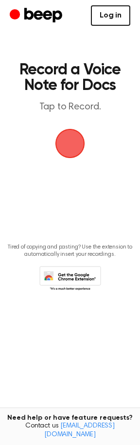
click at [105, 15] on link "Log in" at bounding box center [110, 15] width 39 height 20
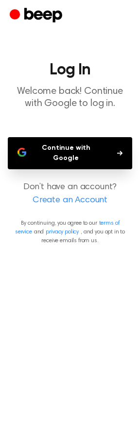
click at [108, 147] on button "Continue with Google" at bounding box center [70, 153] width 125 height 32
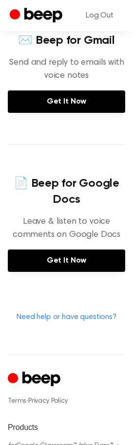
scroll to position [341, 0]
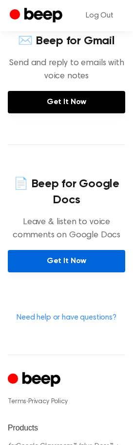
click at [74, 250] on link "Get It Now" at bounding box center [66, 261] width 117 height 22
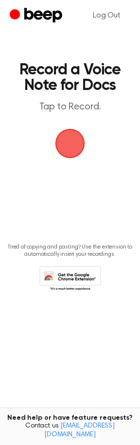
click at [77, 149] on span "button" at bounding box center [70, 144] width 30 height 30
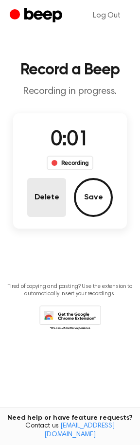
click at [47, 193] on button "Delete" at bounding box center [46, 197] width 39 height 39
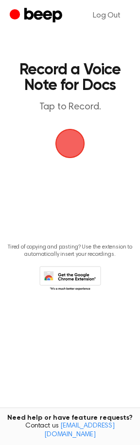
click at [72, 140] on span "button" at bounding box center [69, 143] width 27 height 27
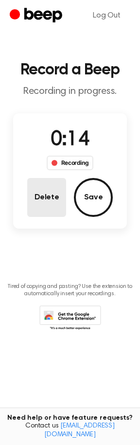
click at [41, 198] on button "Delete" at bounding box center [46, 197] width 39 height 39
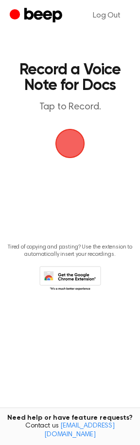
click at [70, 142] on span "button" at bounding box center [69, 143] width 27 height 27
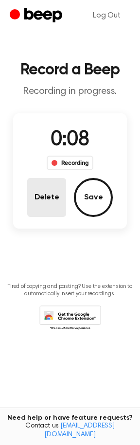
click at [45, 200] on button "Delete" at bounding box center [46, 197] width 39 height 39
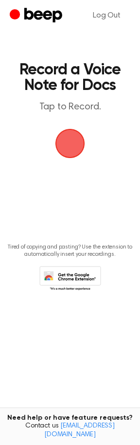
click at [70, 150] on span "button" at bounding box center [69, 143] width 27 height 27
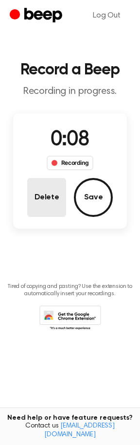
click at [57, 199] on button "Delete" at bounding box center [46, 197] width 39 height 39
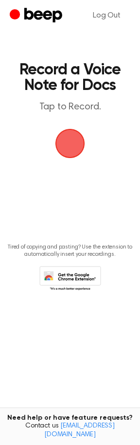
click at [73, 149] on span "button" at bounding box center [69, 143] width 27 height 27
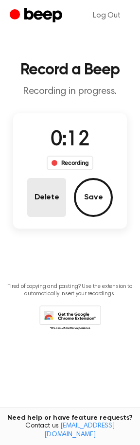
click at [50, 200] on button "Delete" at bounding box center [46, 197] width 39 height 39
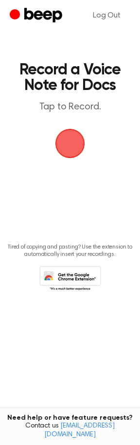
click at [69, 145] on span "button" at bounding box center [70, 143] width 35 height 35
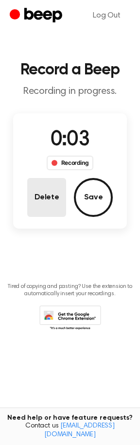
click at [55, 205] on button "Delete" at bounding box center [46, 197] width 39 height 39
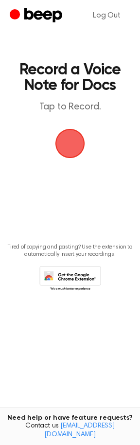
click at [63, 135] on span "button" at bounding box center [70, 144] width 30 height 30
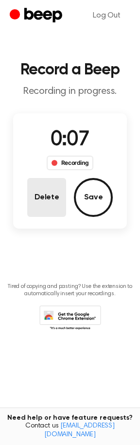
click at [42, 192] on button "Delete" at bounding box center [46, 197] width 39 height 39
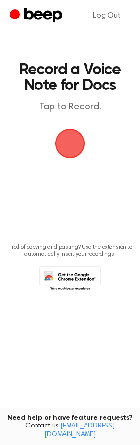
click at [73, 144] on span "button" at bounding box center [69, 143] width 27 height 27
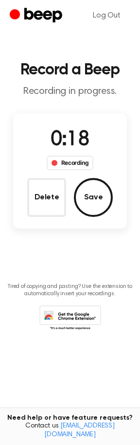
click at [27, 188] on div "0:18 Recording Delete Save" at bounding box center [70, 171] width 114 height 92
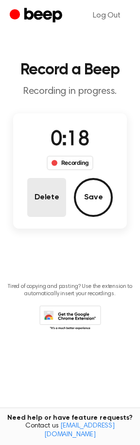
click at [32, 186] on button "Delete" at bounding box center [46, 197] width 39 height 39
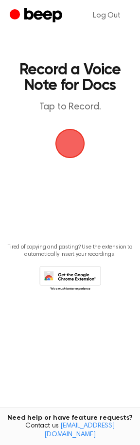
click at [70, 143] on span "button" at bounding box center [69, 143] width 27 height 27
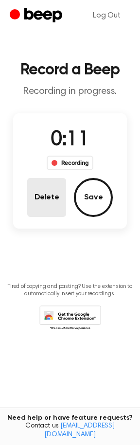
click at [37, 204] on button "Delete" at bounding box center [46, 197] width 39 height 39
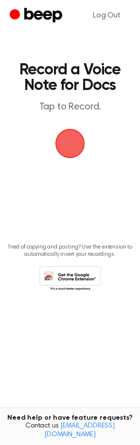
click at [79, 144] on span "button" at bounding box center [69, 143] width 27 height 27
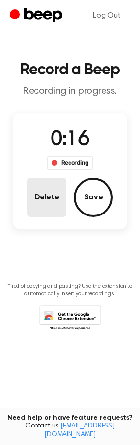
click at [41, 195] on button "Delete" at bounding box center [46, 197] width 39 height 39
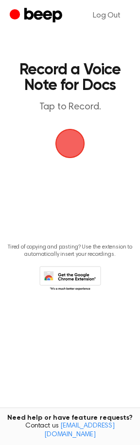
click at [64, 138] on span "button" at bounding box center [69, 143] width 27 height 27
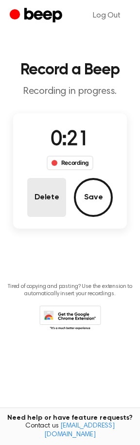
click at [54, 197] on button "Delete" at bounding box center [46, 197] width 39 height 39
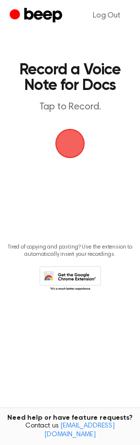
click at [76, 274] on icon at bounding box center [70, 279] width 62 height 27
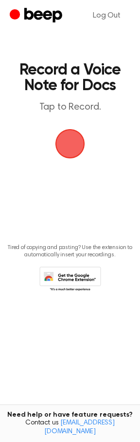
click at [71, 131] on span "button" at bounding box center [71, 144] width 32 height 32
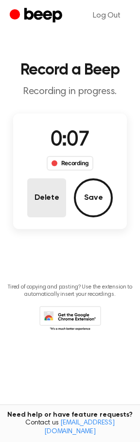
click at [47, 197] on button "Delete" at bounding box center [46, 197] width 39 height 39
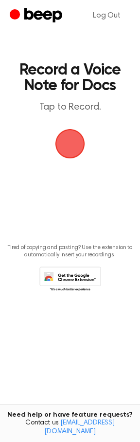
click at [72, 136] on span "button" at bounding box center [69, 143] width 27 height 27
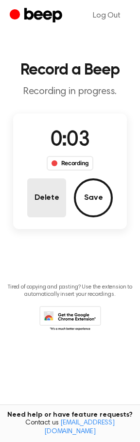
click at [36, 196] on button "Delete" at bounding box center [46, 197] width 39 height 39
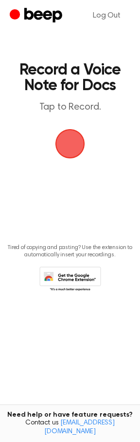
click at [74, 144] on span "button" at bounding box center [69, 143] width 27 height 27
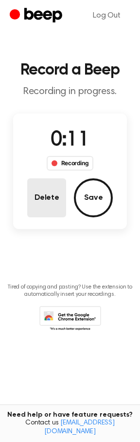
click at [52, 197] on button "Delete" at bounding box center [46, 197] width 39 height 39
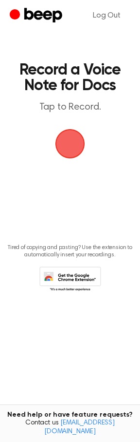
click at [68, 139] on span "button" at bounding box center [70, 143] width 33 height 33
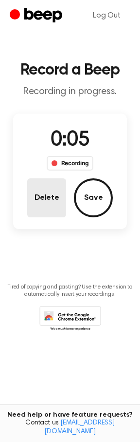
click at [40, 201] on button "Delete" at bounding box center [46, 197] width 39 height 39
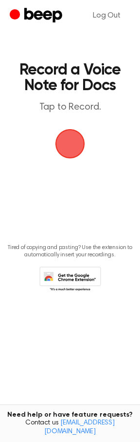
click at [62, 141] on span "button" at bounding box center [69, 143] width 27 height 27
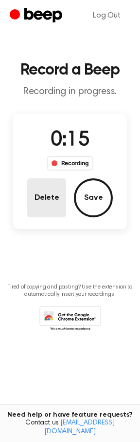
click at [36, 204] on button "Delete" at bounding box center [46, 197] width 39 height 39
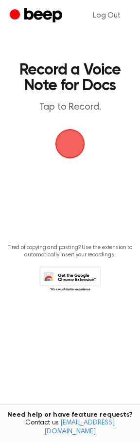
click at [75, 147] on span "button" at bounding box center [70, 144] width 30 height 30
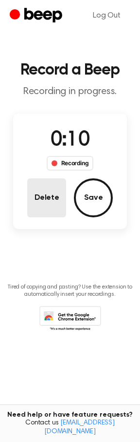
click at [36, 195] on button "Delete" at bounding box center [46, 197] width 39 height 39
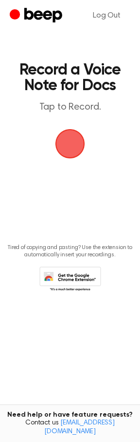
click at [76, 139] on span "button" at bounding box center [69, 143] width 27 height 27
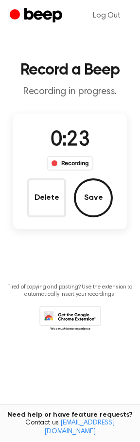
click at [40, 197] on button "Delete" at bounding box center [46, 197] width 39 height 39
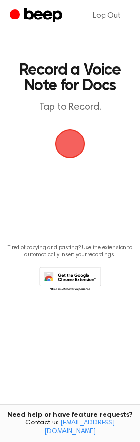
click at [66, 136] on span "button" at bounding box center [71, 144] width 32 height 32
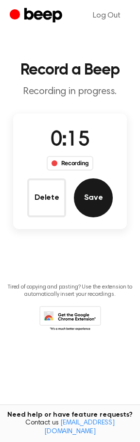
click at [82, 191] on button "Save" at bounding box center [93, 197] width 39 height 39
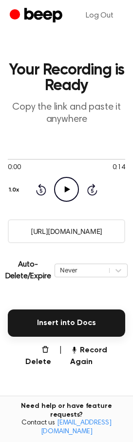
click at [64, 187] on icon "Play Audio" at bounding box center [66, 189] width 25 height 25
click at [95, 271] on div "Never" at bounding box center [82, 269] width 44 height 9
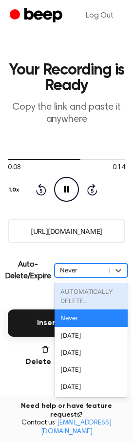
click at [32, 271] on p "Auto-Delete/Expire" at bounding box center [28, 269] width 46 height 23
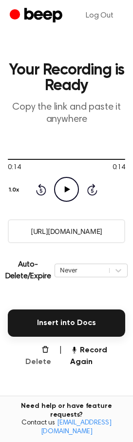
click at [44, 358] on button "Delete" at bounding box center [35, 355] width 32 height 23
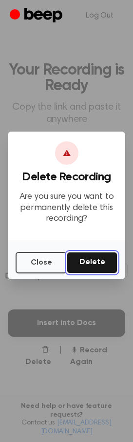
click at [91, 252] on button "Delete" at bounding box center [92, 262] width 51 height 21
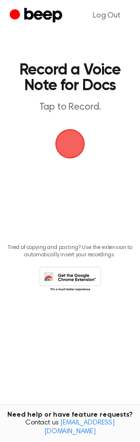
click at [74, 145] on span "button" at bounding box center [69, 143] width 27 height 27
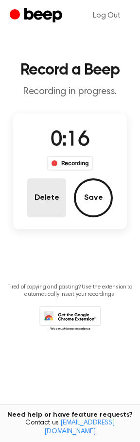
click at [48, 200] on button "Delete" at bounding box center [46, 197] width 39 height 39
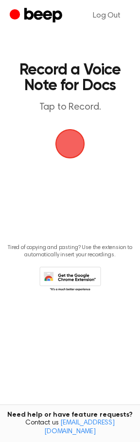
click at [61, 154] on span "button" at bounding box center [69, 143] width 27 height 27
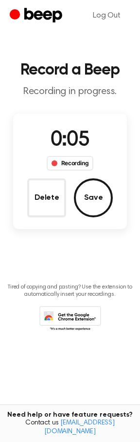
click at [48, 195] on button "Delete" at bounding box center [46, 197] width 39 height 39
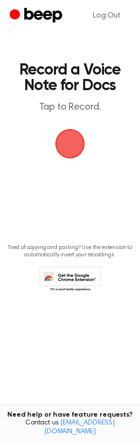
click at [65, 149] on span "button" at bounding box center [70, 144] width 48 height 48
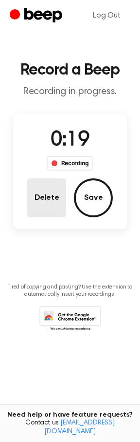
click at [43, 194] on button "Delete" at bounding box center [46, 197] width 39 height 39
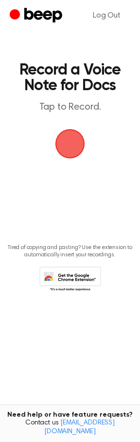
click at [71, 138] on span "button" at bounding box center [69, 143] width 27 height 27
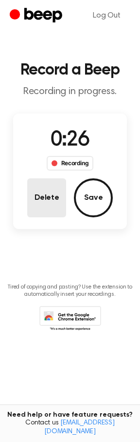
click at [38, 206] on button "Delete" at bounding box center [46, 197] width 39 height 39
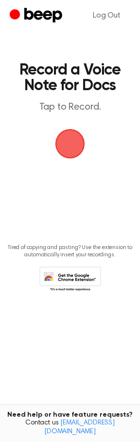
click at [63, 140] on span "button" at bounding box center [70, 144] width 30 height 30
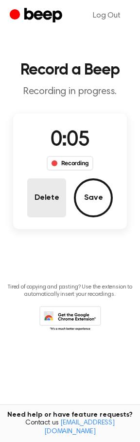
click at [34, 199] on button "Delete" at bounding box center [46, 197] width 39 height 39
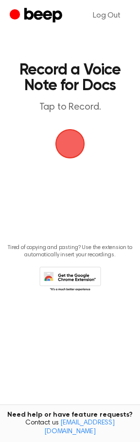
click at [64, 136] on span "button" at bounding box center [70, 144] width 30 height 30
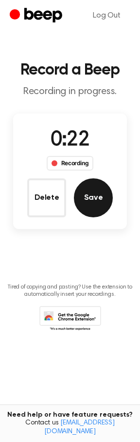
click at [95, 195] on button "Save" at bounding box center [93, 197] width 39 height 39
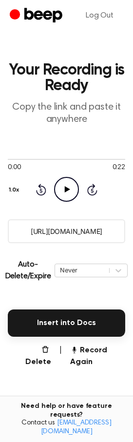
click at [64, 187] on icon "Play Audio" at bounding box center [66, 189] width 25 height 25
click at [43, 352] on icon "button" at bounding box center [45, 349] width 6 height 6
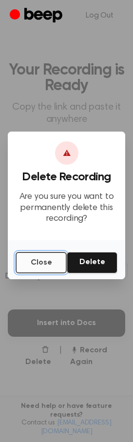
click at [45, 266] on button "Close" at bounding box center [41, 262] width 51 height 21
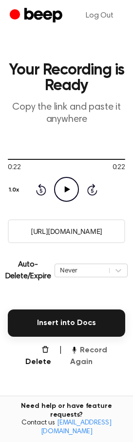
click at [81, 361] on button "Record Again" at bounding box center [97, 355] width 55 height 23
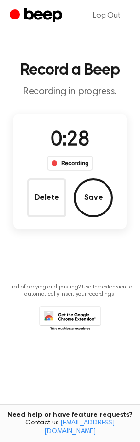
drag, startPoint x: 46, startPoint y: 373, endPoint x: 43, endPoint y: 254, distance: 119.3
click at [35, 281] on div "Tired of copying and pasting? Use the extension to automatically insert your re…" at bounding box center [70, 304] width 125 height 57
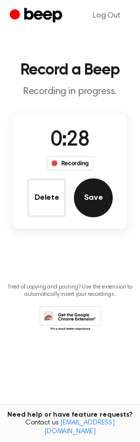
click at [81, 196] on button "Save" at bounding box center [93, 197] width 39 height 39
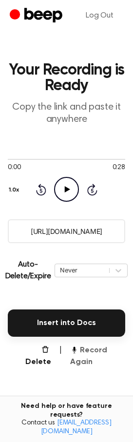
click at [72, 354] on button "Record Again" at bounding box center [97, 355] width 55 height 23
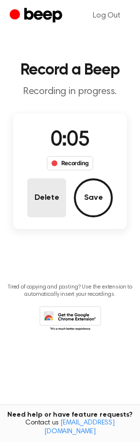
click at [54, 202] on button "Delete" at bounding box center [46, 197] width 39 height 39
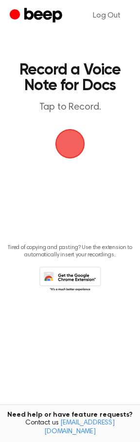
click at [74, 144] on span "button" at bounding box center [69, 143] width 27 height 27
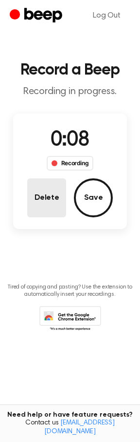
click at [57, 197] on button "Delete" at bounding box center [46, 197] width 39 height 39
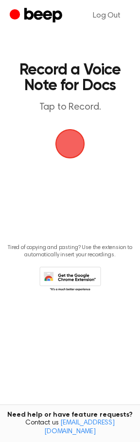
click at [75, 145] on span "button" at bounding box center [70, 144] width 30 height 30
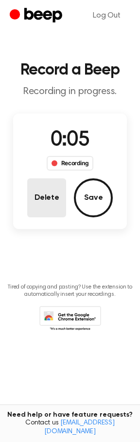
click at [41, 193] on button "Delete" at bounding box center [46, 197] width 39 height 39
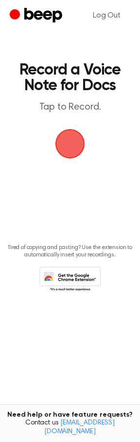
click at [68, 129] on span "button" at bounding box center [70, 144] width 30 height 30
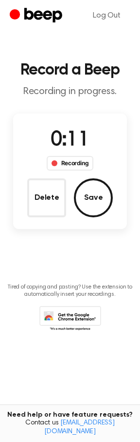
drag, startPoint x: 45, startPoint y: 210, endPoint x: 44, endPoint y: 205, distance: 5.0
click at [45, 210] on button "Delete" at bounding box center [46, 197] width 39 height 39
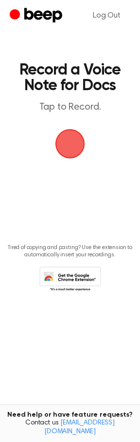
click at [73, 139] on span "button" at bounding box center [70, 144] width 48 height 48
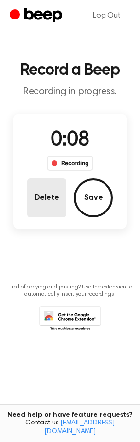
click at [50, 205] on button "Delete" at bounding box center [46, 197] width 39 height 39
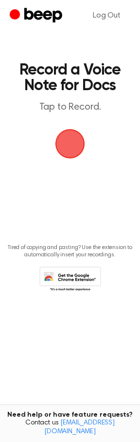
click at [65, 148] on span "button" at bounding box center [70, 143] width 33 height 33
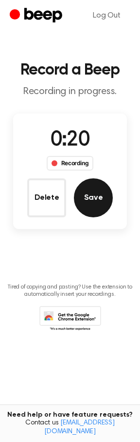
click at [83, 188] on button "Save" at bounding box center [93, 197] width 39 height 39
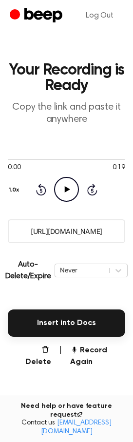
click at [62, 192] on icon "Play Audio" at bounding box center [66, 189] width 25 height 25
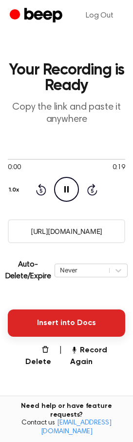
click at [72, 316] on button "Insert into Docs" at bounding box center [66, 322] width 117 height 27
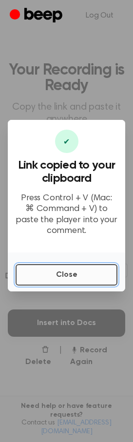
click at [67, 274] on button "Close" at bounding box center [67, 274] width 102 height 21
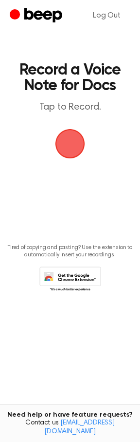
click at [67, 133] on span "button" at bounding box center [69, 143] width 27 height 27
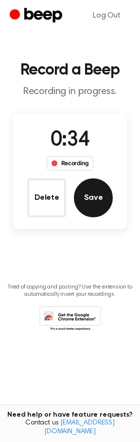
click at [92, 191] on button "Save" at bounding box center [93, 197] width 39 height 39
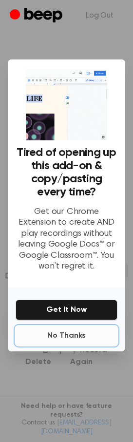
click at [77, 335] on button "No Thanks" at bounding box center [67, 335] width 102 height 19
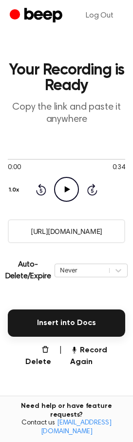
click at [67, 187] on icon at bounding box center [67, 189] width 5 height 6
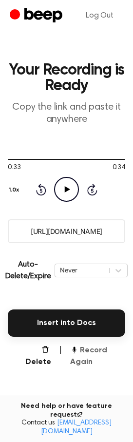
click at [89, 358] on button "Record Again" at bounding box center [97, 355] width 55 height 23
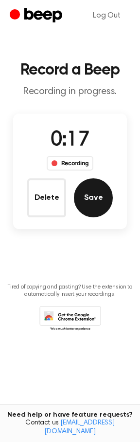
click at [105, 204] on button "Save" at bounding box center [93, 197] width 39 height 39
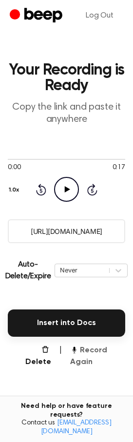
click at [83, 353] on button "Record Again" at bounding box center [97, 355] width 55 height 23
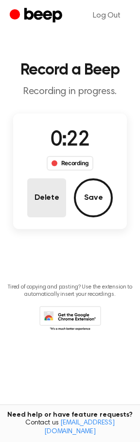
click at [43, 201] on button "Delete" at bounding box center [46, 197] width 39 height 39
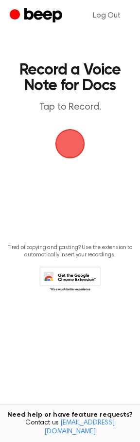
click at [74, 147] on span "button" at bounding box center [69, 143] width 27 height 27
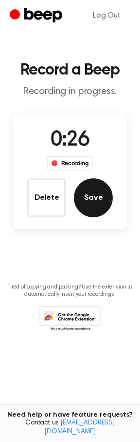
click at [104, 204] on button "Save" at bounding box center [93, 197] width 39 height 39
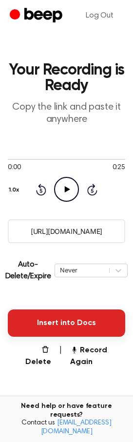
click at [71, 323] on button "Insert into Docs" at bounding box center [66, 322] width 117 height 27
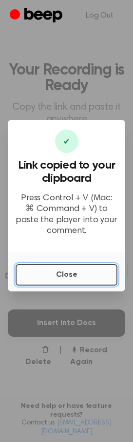
click at [66, 268] on button "Close" at bounding box center [67, 274] width 102 height 21
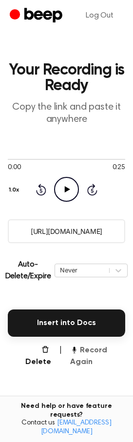
click at [75, 356] on button "Record Again" at bounding box center [97, 355] width 55 height 23
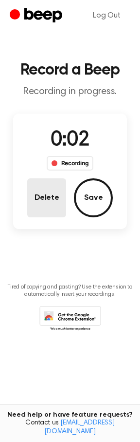
click at [48, 201] on button "Delete" at bounding box center [46, 197] width 39 height 39
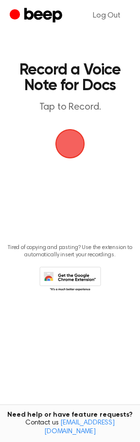
click at [59, 140] on span "button" at bounding box center [69, 143] width 27 height 27
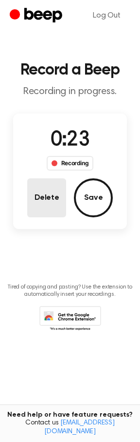
click at [42, 188] on button "Delete" at bounding box center [46, 197] width 39 height 39
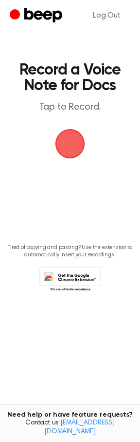
click at [79, 139] on span "button" at bounding box center [70, 144] width 30 height 30
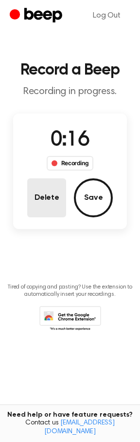
click at [48, 203] on button "Delete" at bounding box center [46, 197] width 39 height 39
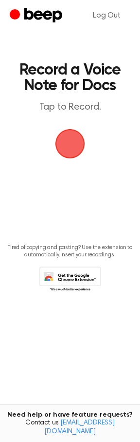
click at [69, 149] on span "button" at bounding box center [69, 143] width 27 height 27
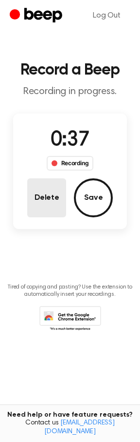
click at [51, 204] on button "Delete" at bounding box center [46, 197] width 39 height 39
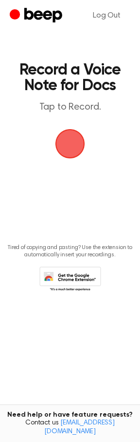
click at [74, 146] on span "button" at bounding box center [71, 144] width 32 height 32
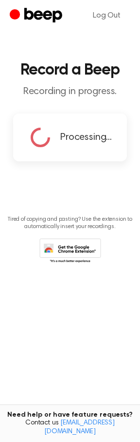
click at [74, 92] on p "Recording in progress." at bounding box center [70, 92] width 125 height 12
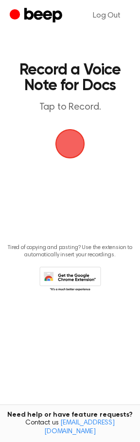
click at [74, 145] on span "button" at bounding box center [70, 143] width 33 height 33
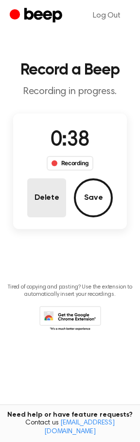
click at [54, 194] on button "Delete" at bounding box center [46, 197] width 39 height 39
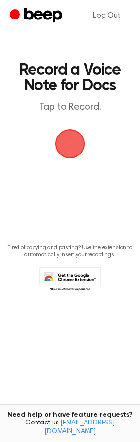
click at [75, 145] on span "button" at bounding box center [70, 144] width 36 height 36
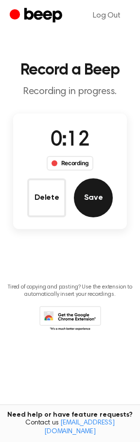
click at [98, 194] on button "Save" at bounding box center [93, 197] width 39 height 39
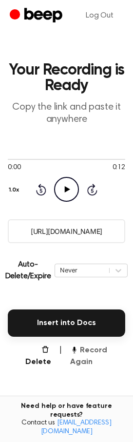
click at [79, 354] on button "Record Again" at bounding box center [97, 355] width 55 height 23
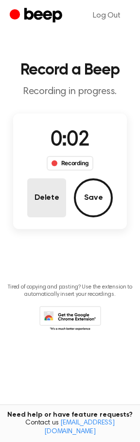
click at [47, 194] on button "Delete" at bounding box center [46, 197] width 39 height 39
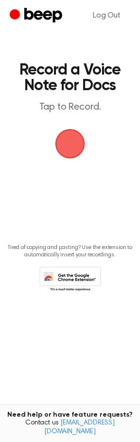
click at [73, 147] on span "button" at bounding box center [70, 144] width 30 height 30
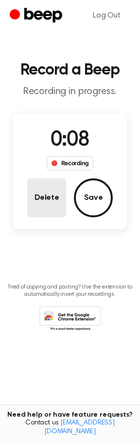
click at [48, 193] on button "Delete" at bounding box center [46, 197] width 39 height 39
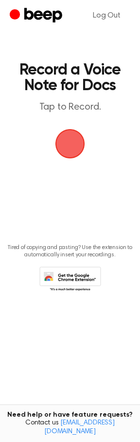
click at [56, 135] on span "button" at bounding box center [71, 144] width 32 height 32
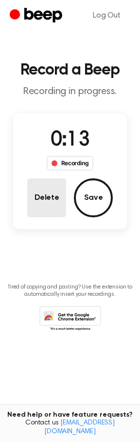
click at [32, 195] on button "Delete" at bounding box center [46, 197] width 39 height 39
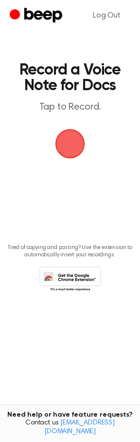
click at [61, 147] on span "button" at bounding box center [69, 143] width 37 height 37
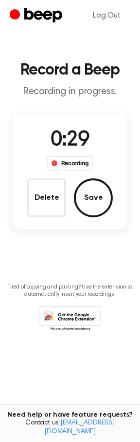
drag, startPoint x: 61, startPoint y: 147, endPoint x: 63, endPoint y: 134, distance: 13.3
click at [47, 109] on main "Record a Beep Recording in progress. 0:29 Recording Delete Save Tired of copyin…" at bounding box center [70, 205] width 140 height 410
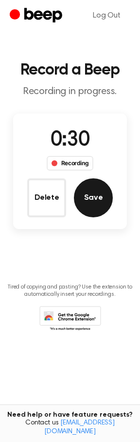
click at [88, 188] on button "Save" at bounding box center [93, 197] width 39 height 39
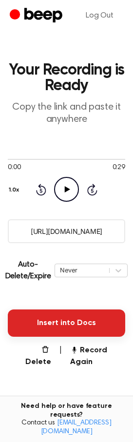
click at [67, 325] on button "Insert into Docs" at bounding box center [66, 322] width 117 height 27
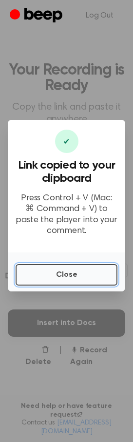
drag, startPoint x: 73, startPoint y: 276, endPoint x: 3, endPoint y: 175, distance: 122.2
click at [73, 276] on button "Close" at bounding box center [67, 274] width 102 height 21
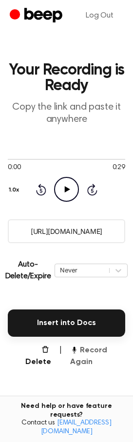
click at [75, 361] on button "Record Again" at bounding box center [97, 355] width 55 height 23
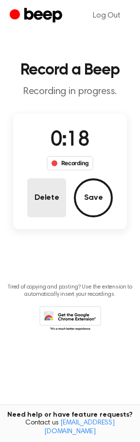
click at [48, 197] on button "Delete" at bounding box center [46, 197] width 39 height 39
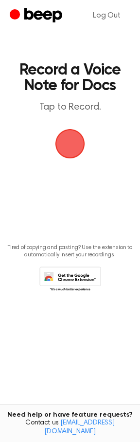
click at [67, 140] on span "button" at bounding box center [70, 144] width 52 height 52
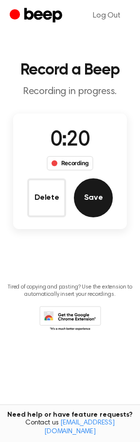
click at [84, 188] on button "Save" at bounding box center [93, 197] width 39 height 39
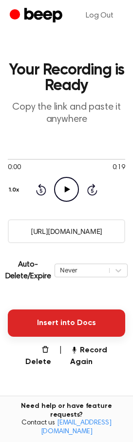
click at [72, 323] on button "Insert into Docs" at bounding box center [66, 322] width 117 height 27
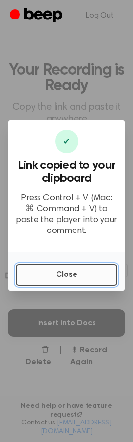
click at [46, 272] on button "Close" at bounding box center [67, 274] width 102 height 21
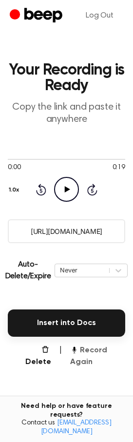
click at [78, 363] on button "Record Again" at bounding box center [97, 355] width 55 height 23
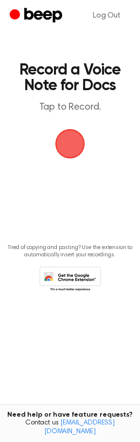
click at [72, 140] on span "button" at bounding box center [71, 144] width 32 height 32
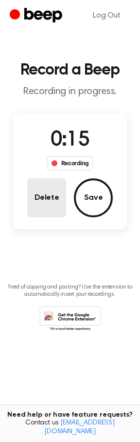
click at [50, 209] on button "Delete" at bounding box center [46, 197] width 39 height 39
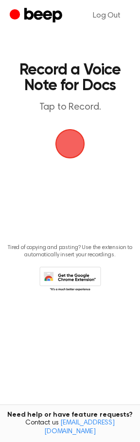
click at [79, 142] on span "button" at bounding box center [70, 143] width 39 height 39
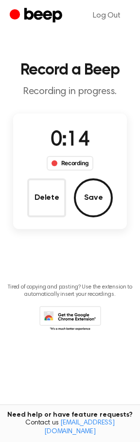
click at [37, 200] on button "Delete" at bounding box center [46, 197] width 39 height 39
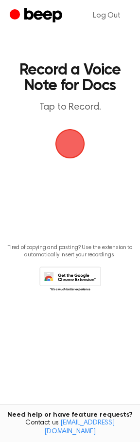
click at [64, 144] on span "button" at bounding box center [70, 144] width 46 height 46
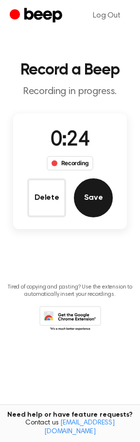
click at [83, 193] on button "Save" at bounding box center [93, 197] width 39 height 39
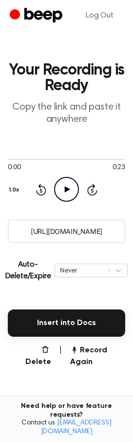
click at [74, 237] on input "[URL][DOMAIN_NAME]" at bounding box center [66, 231] width 117 height 24
click at [74, 237] on input "https://beep.audio/GMMKesX" at bounding box center [66, 231] width 117 height 24
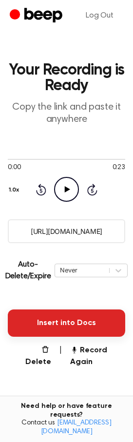
click at [77, 328] on button "Insert into Docs" at bounding box center [66, 322] width 117 height 27
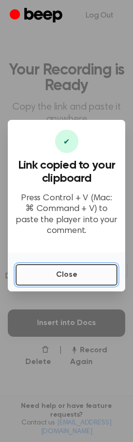
click at [84, 268] on button "Close" at bounding box center [67, 274] width 102 height 21
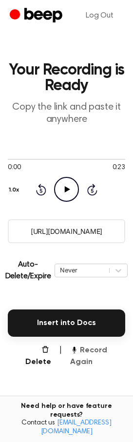
click at [86, 355] on button "Record Again" at bounding box center [97, 355] width 55 height 23
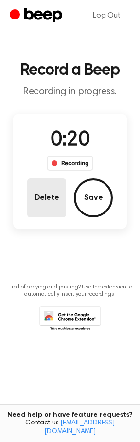
click at [55, 200] on button "Delete" at bounding box center [46, 197] width 39 height 39
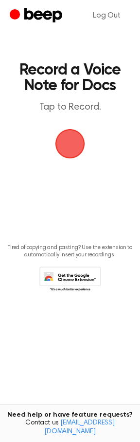
click at [66, 148] on span "button" at bounding box center [71, 144] width 32 height 32
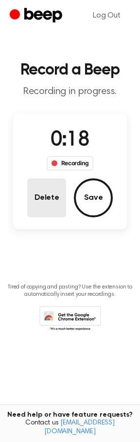
click at [52, 206] on button "Delete" at bounding box center [46, 197] width 39 height 39
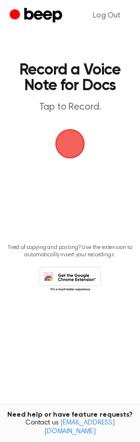
click at [63, 150] on span "button" at bounding box center [71, 144] width 32 height 32
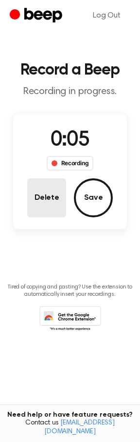
click at [33, 196] on button "Delete" at bounding box center [46, 197] width 39 height 39
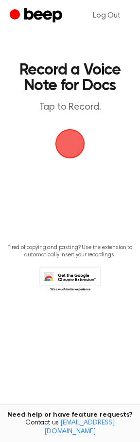
click at [61, 139] on span "button" at bounding box center [71, 144] width 32 height 32
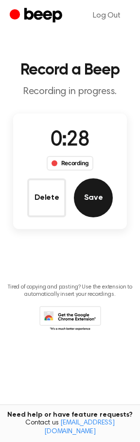
click at [88, 196] on button "Save" at bounding box center [93, 197] width 39 height 39
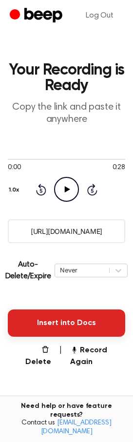
click at [76, 329] on button "Insert into Docs" at bounding box center [66, 322] width 117 height 27
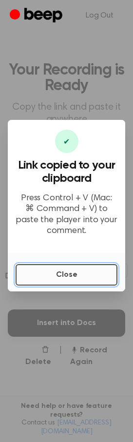
click at [89, 270] on button "Close" at bounding box center [67, 274] width 102 height 21
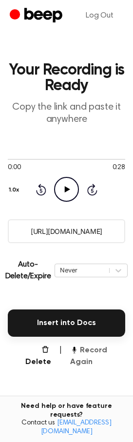
click at [85, 351] on button "Record Again" at bounding box center [97, 355] width 55 height 23
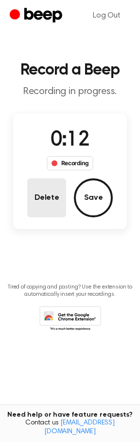
click at [43, 196] on button "Delete" at bounding box center [46, 197] width 39 height 39
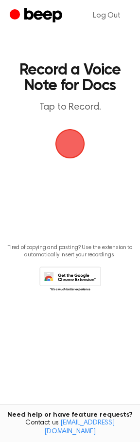
click at [70, 151] on span "button" at bounding box center [70, 143] width 33 height 33
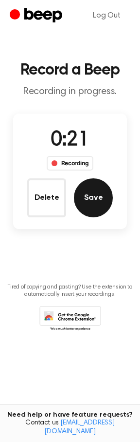
click at [79, 205] on button "Save" at bounding box center [93, 197] width 39 height 39
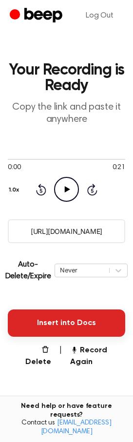
click at [84, 320] on button "Insert into Docs" at bounding box center [66, 322] width 117 height 27
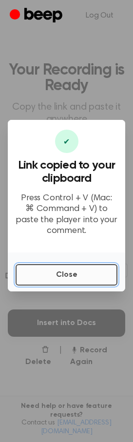
click at [84, 265] on button "Close" at bounding box center [67, 274] width 102 height 21
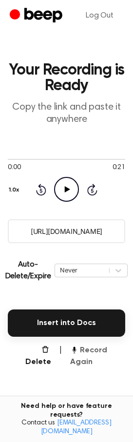
click at [91, 362] on button "Record Again" at bounding box center [97, 355] width 55 height 23
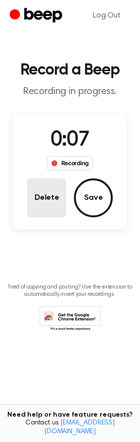
click at [53, 203] on button "Delete" at bounding box center [46, 197] width 39 height 39
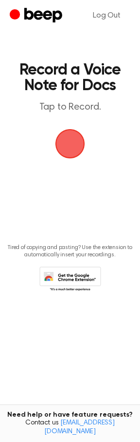
click at [79, 148] on span "button" at bounding box center [70, 143] width 35 height 35
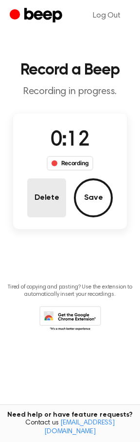
click at [52, 212] on button "Delete" at bounding box center [46, 197] width 39 height 39
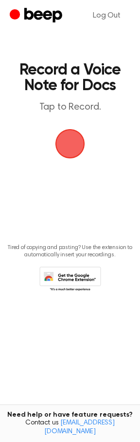
click at [76, 142] on span "button" at bounding box center [70, 143] width 33 height 33
click at [73, 149] on span "button" at bounding box center [71, 144] width 32 height 32
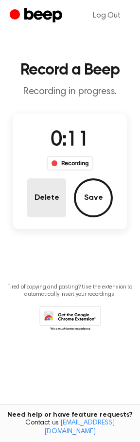
click at [36, 192] on button "Delete" at bounding box center [46, 197] width 39 height 39
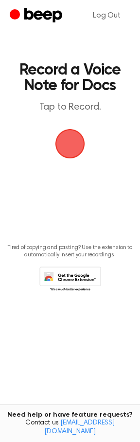
click at [79, 148] on span "button" at bounding box center [70, 143] width 33 height 33
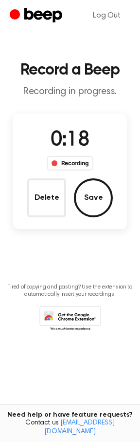
click at [34, 209] on button "Delete" at bounding box center [46, 197] width 39 height 39
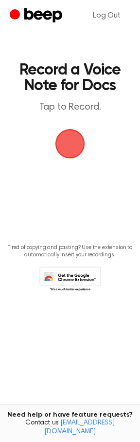
click at [81, 131] on span "button" at bounding box center [70, 143] width 33 height 33
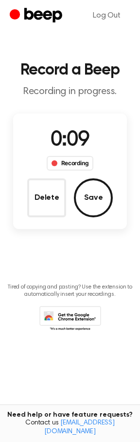
click at [43, 202] on button "Delete" at bounding box center [46, 197] width 39 height 39
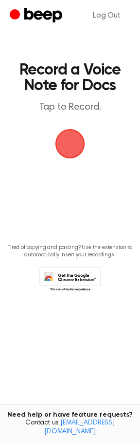
click at [74, 128] on span "button" at bounding box center [71, 144] width 32 height 32
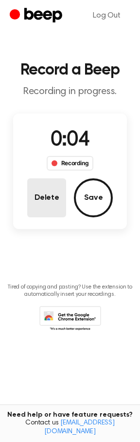
click at [41, 196] on button "Delete" at bounding box center [46, 197] width 39 height 39
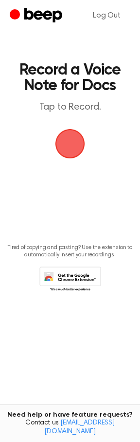
click at [64, 145] on span "button" at bounding box center [70, 144] width 30 height 30
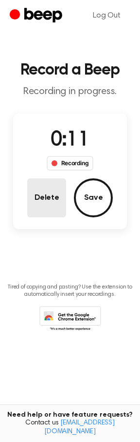
drag, startPoint x: 64, startPoint y: 145, endPoint x: 33, endPoint y: 197, distance: 60.9
click at [33, 197] on button "Delete" at bounding box center [46, 197] width 39 height 39
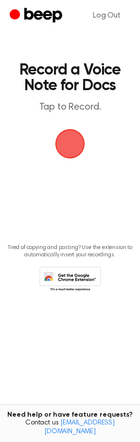
click at [58, 154] on span "button" at bounding box center [70, 144] width 30 height 30
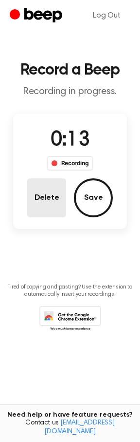
click at [49, 207] on button "Delete" at bounding box center [46, 197] width 39 height 39
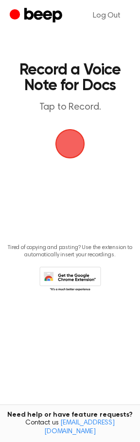
click at [73, 129] on span "button" at bounding box center [70, 144] width 30 height 30
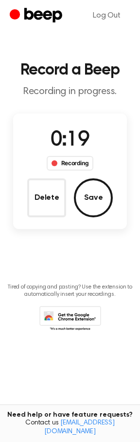
drag, startPoint x: 38, startPoint y: 205, endPoint x: 33, endPoint y: 203, distance: 5.4
click at [35, 202] on button "Delete" at bounding box center [46, 197] width 39 height 39
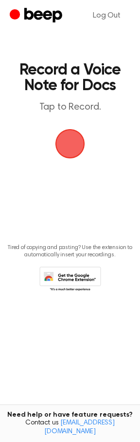
click at [59, 149] on span "button" at bounding box center [70, 144] width 30 height 30
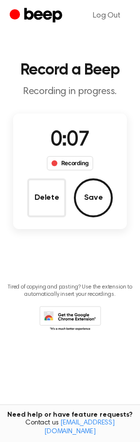
click at [41, 191] on button "Delete" at bounding box center [46, 197] width 39 height 39
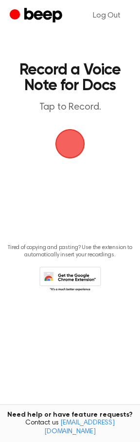
click at [64, 145] on span "button" at bounding box center [70, 144] width 30 height 30
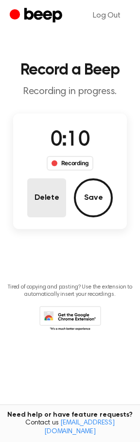
click at [45, 193] on button "Delete" at bounding box center [46, 197] width 39 height 39
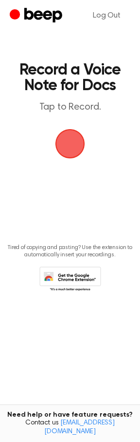
click at [65, 141] on span "button" at bounding box center [69, 143] width 37 height 37
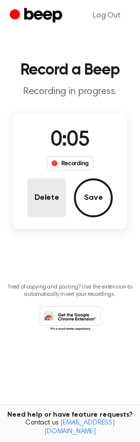
click at [50, 186] on button "Delete" at bounding box center [46, 197] width 39 height 39
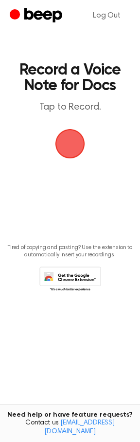
click at [69, 134] on span "button" at bounding box center [70, 143] width 43 height 43
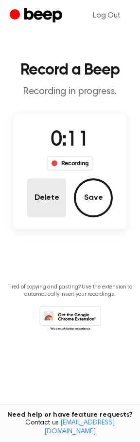
drag, startPoint x: 40, startPoint y: 224, endPoint x: 41, endPoint y: 211, distance: 12.7
click at [40, 223] on div "0:11 Recording Delete Save" at bounding box center [70, 170] width 114 height 115
click at [46, 196] on button "Delete" at bounding box center [46, 197] width 39 height 39
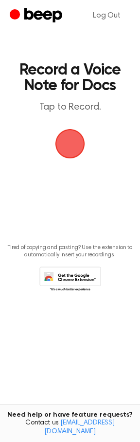
click at [72, 155] on span "button" at bounding box center [70, 143] width 33 height 33
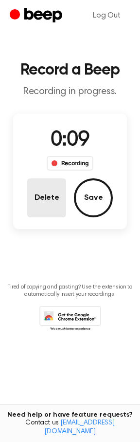
click at [34, 193] on button "Delete" at bounding box center [46, 197] width 39 height 39
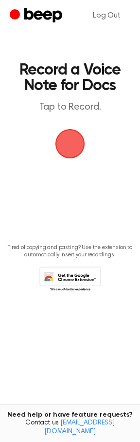
click at [65, 147] on span "button" at bounding box center [70, 143] width 35 height 35
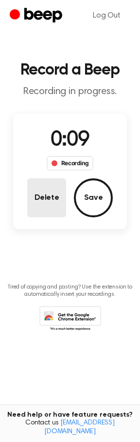
click at [52, 188] on button "Delete" at bounding box center [46, 197] width 39 height 39
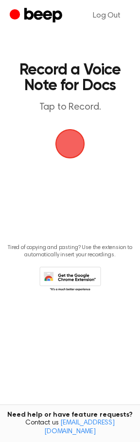
click at [61, 148] on span "button" at bounding box center [70, 143] width 33 height 33
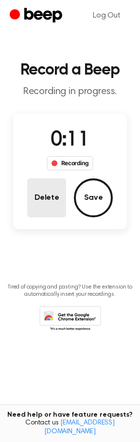
click at [57, 188] on button "Delete" at bounding box center [46, 197] width 39 height 39
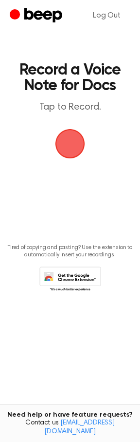
click at [66, 143] on span "button" at bounding box center [71, 144] width 32 height 32
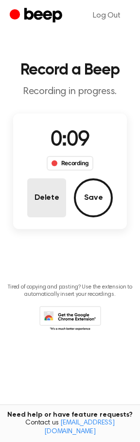
click at [45, 192] on button "Delete" at bounding box center [46, 197] width 39 height 39
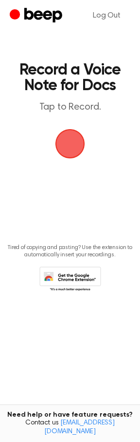
click at [76, 131] on span "button" at bounding box center [71, 144] width 32 height 32
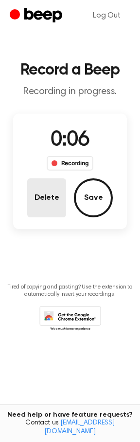
click at [54, 194] on button "Delete" at bounding box center [46, 197] width 39 height 39
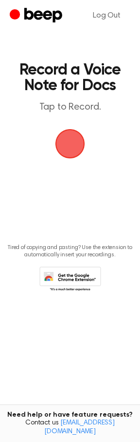
click at [71, 140] on span "button" at bounding box center [70, 144] width 30 height 30
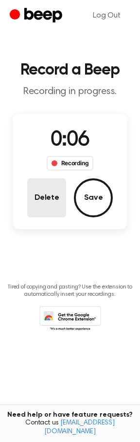
click at [45, 193] on button "Delete" at bounding box center [46, 197] width 39 height 39
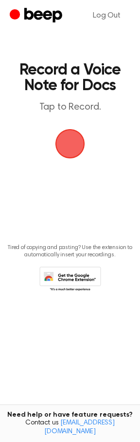
click at [81, 146] on span "button" at bounding box center [70, 144] width 46 height 46
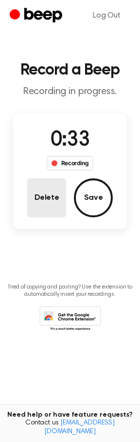
click at [32, 187] on button "Delete" at bounding box center [46, 197] width 39 height 39
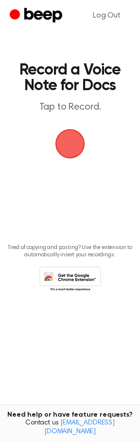
click at [79, 146] on span "button" at bounding box center [70, 143] width 33 height 33
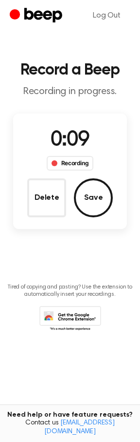
click at [48, 222] on div "0:09 Recording Delete Save" at bounding box center [70, 170] width 114 height 115
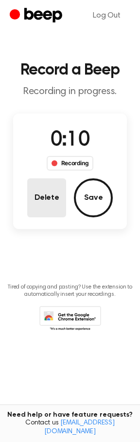
click at [50, 203] on button "Delete" at bounding box center [46, 197] width 39 height 39
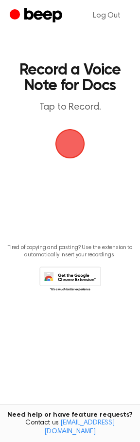
click at [83, 148] on span "button" at bounding box center [69, 143] width 47 height 47
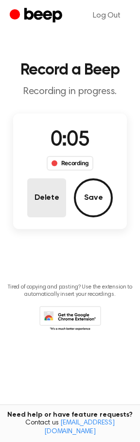
click at [41, 187] on button "Delete" at bounding box center [46, 197] width 39 height 39
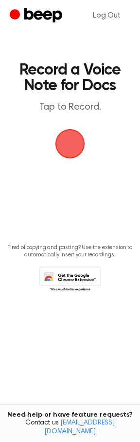
click at [57, 145] on span "button" at bounding box center [71, 144] width 32 height 32
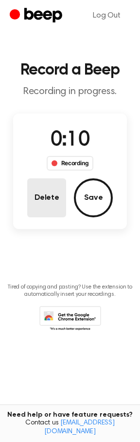
click at [55, 199] on button "Delete" at bounding box center [46, 197] width 39 height 39
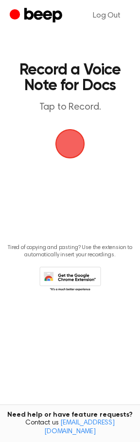
click at [71, 143] on span "button" at bounding box center [70, 143] width 41 height 41
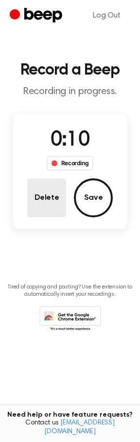
click at [32, 201] on button "Delete" at bounding box center [46, 197] width 39 height 39
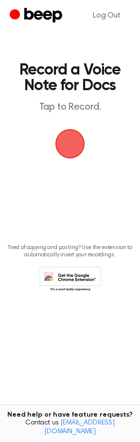
click at [68, 146] on span "button" at bounding box center [71, 144] width 32 height 32
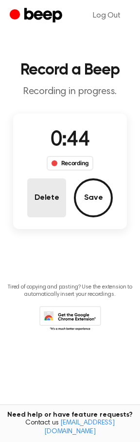
click at [35, 204] on button "Delete" at bounding box center [46, 197] width 39 height 39
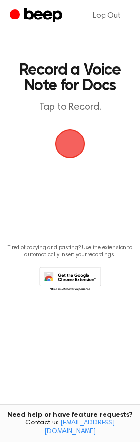
click at [70, 156] on span "button" at bounding box center [70, 144] width 40 height 40
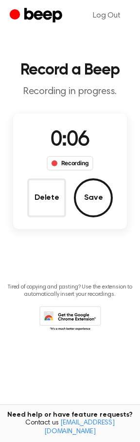
click at [53, 194] on button "Delete" at bounding box center [46, 197] width 39 height 39
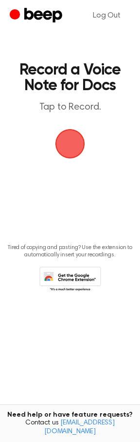
click at [65, 152] on span "button" at bounding box center [70, 144] width 40 height 40
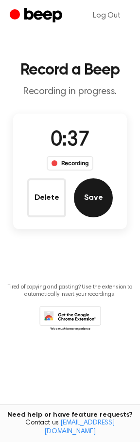
click at [88, 194] on button "Save" at bounding box center [93, 197] width 39 height 39
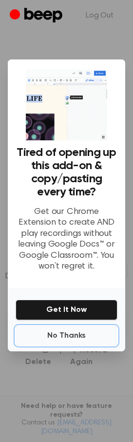
click at [70, 337] on button "No Thanks" at bounding box center [67, 335] width 102 height 19
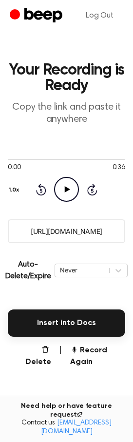
click at [84, 232] on input "https://beep.audio/IkZ0Lao" at bounding box center [66, 231] width 117 height 24
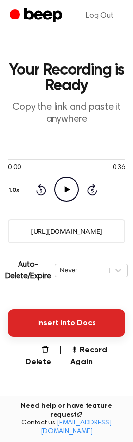
click at [76, 319] on button "Insert into Docs" at bounding box center [66, 322] width 117 height 27
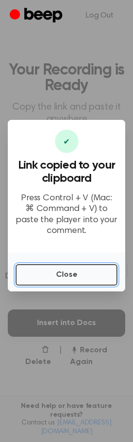
drag, startPoint x: 70, startPoint y: 273, endPoint x: 41, endPoint y: 250, distance: 36.3
click at [69, 273] on button "Close" at bounding box center [67, 274] width 102 height 21
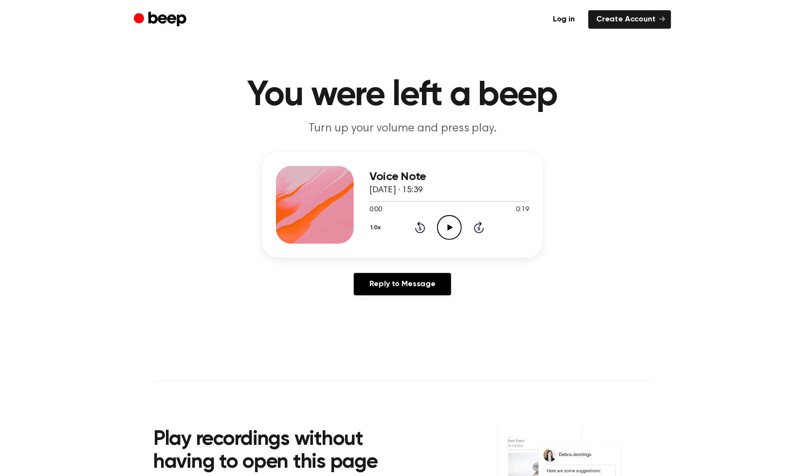
click at [448, 222] on icon "Play Audio" at bounding box center [449, 227] width 25 height 25
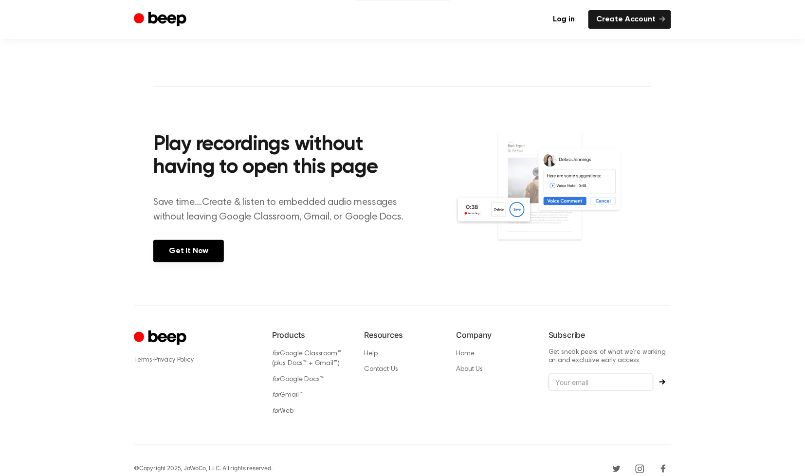
scroll to position [303, 0]
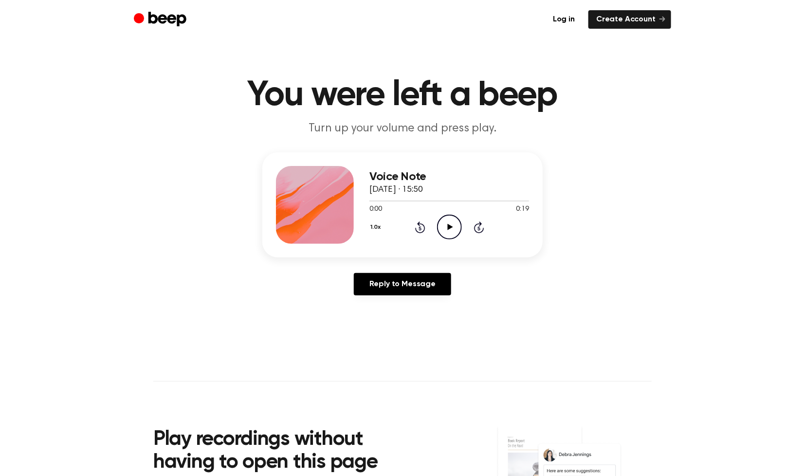
click at [234, 116] on header "You were left a beep Turn up your volume and press play." at bounding box center [403, 107] width 782 height 59
